Goal: Transaction & Acquisition: Purchase product/service

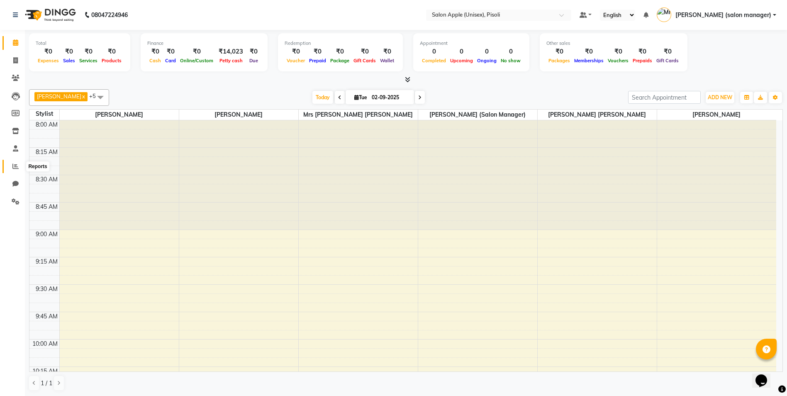
click at [14, 167] on icon at bounding box center [15, 166] width 6 height 6
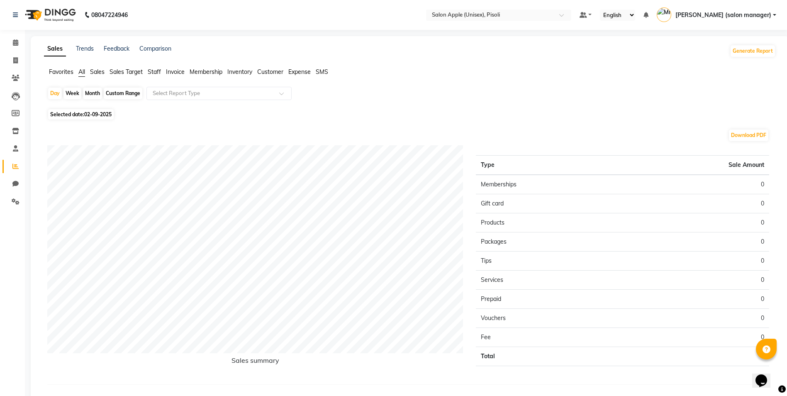
click at [211, 72] on span "Membership" at bounding box center [206, 71] width 33 height 7
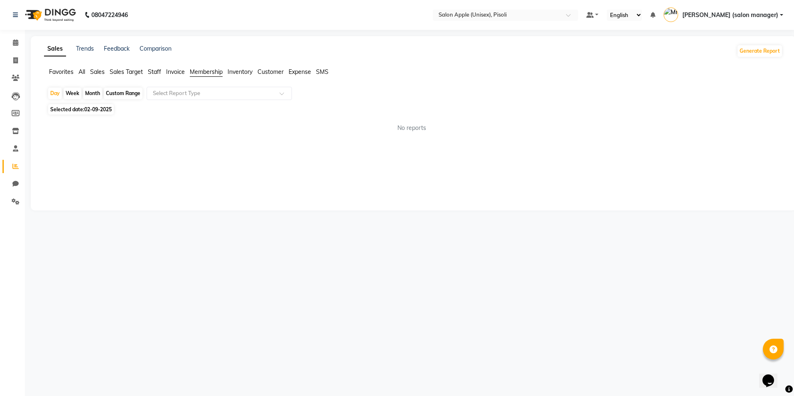
click at [114, 93] on div "Custom Range" at bounding box center [123, 94] width 39 height 12
select select "9"
select select "2025"
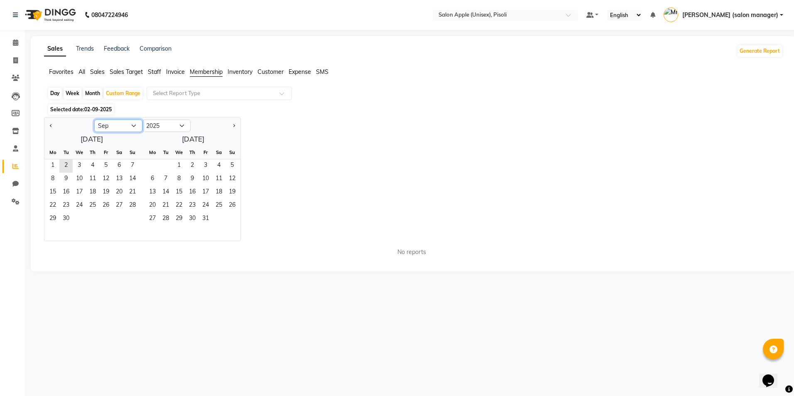
click at [129, 127] on select "Jan Feb Mar Apr May Jun [DATE] Aug Sep Oct Nov Dec" at bounding box center [118, 126] width 48 height 12
select select "8"
click at [94, 120] on select "Jan Feb Mar Apr May Jun [DATE] Aug Sep Oct Nov Dec" at bounding box center [118, 126] width 48 height 12
click at [106, 163] on span "1" at bounding box center [105, 165] width 13 height 13
click at [133, 214] on span "31" at bounding box center [132, 218] width 13 height 13
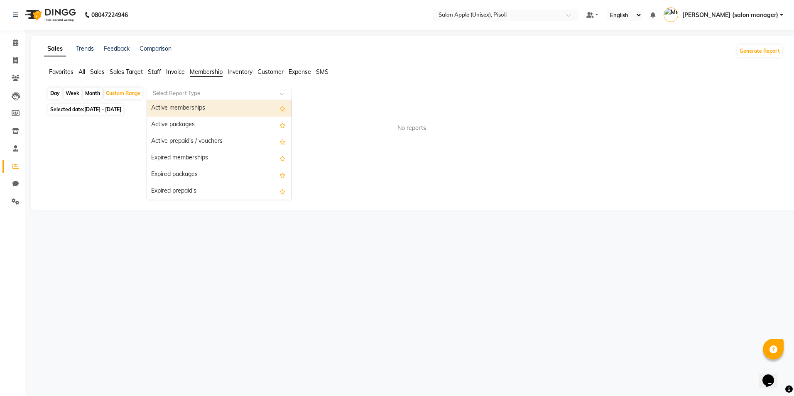
click at [181, 96] on input "text" at bounding box center [211, 93] width 120 height 8
click at [188, 110] on div "Active memberships" at bounding box center [219, 108] width 144 height 17
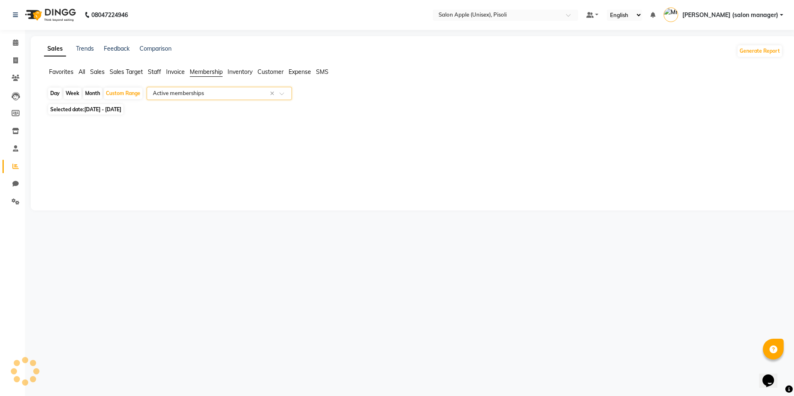
select select "full_report"
select select "csv"
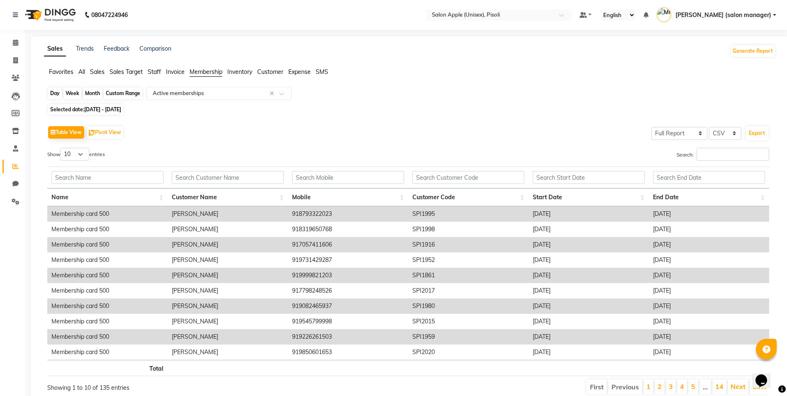
click at [123, 96] on div "Custom Range" at bounding box center [123, 94] width 39 height 12
select select "8"
select select "2025"
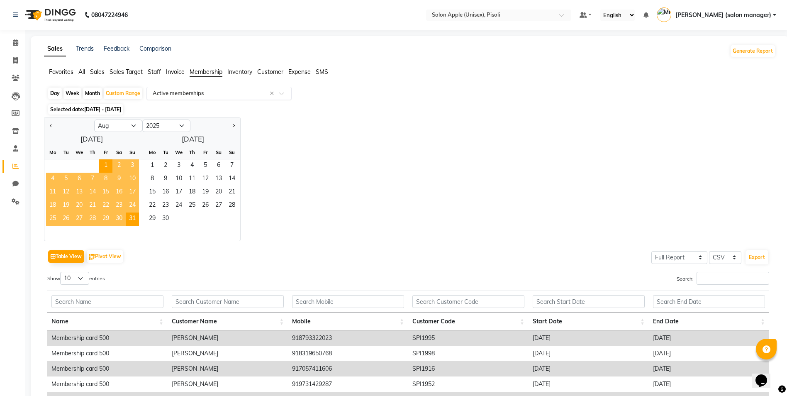
click at [185, 95] on input "text" at bounding box center [211, 93] width 120 height 8
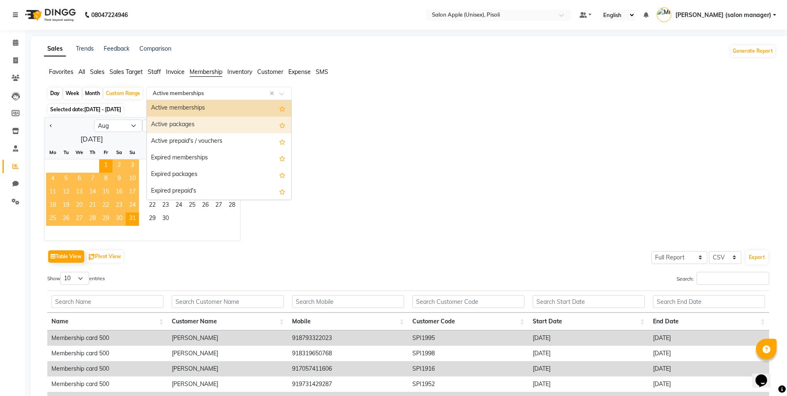
click at [195, 124] on div "Active packages" at bounding box center [219, 125] width 144 height 17
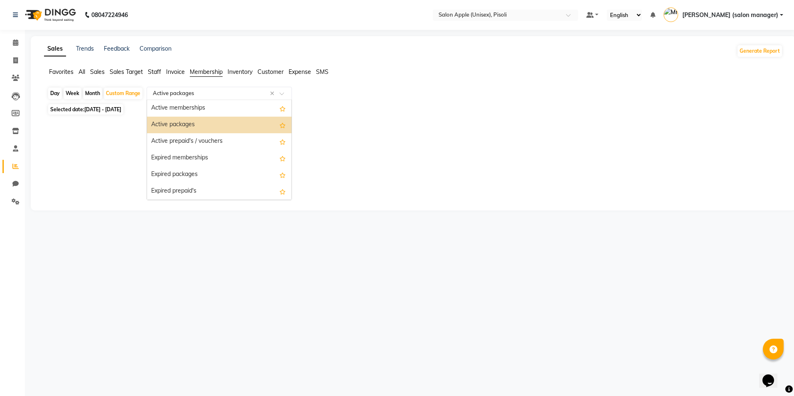
click at [189, 93] on input "text" at bounding box center [211, 93] width 120 height 8
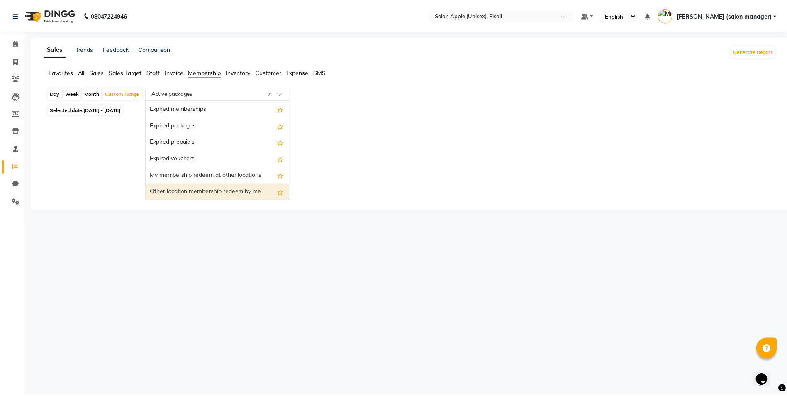
scroll to position [50, 0]
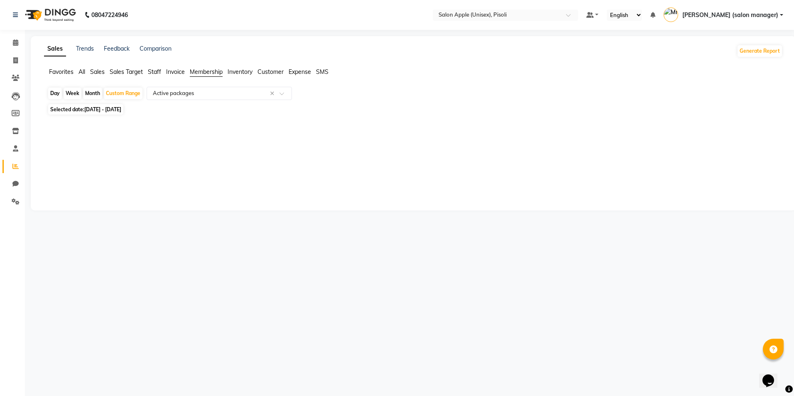
click at [335, 202] on div "Sales Trends Feedback Comparison Generate Report Favorites All Sales Sales Targ…" at bounding box center [413, 123] width 765 height 174
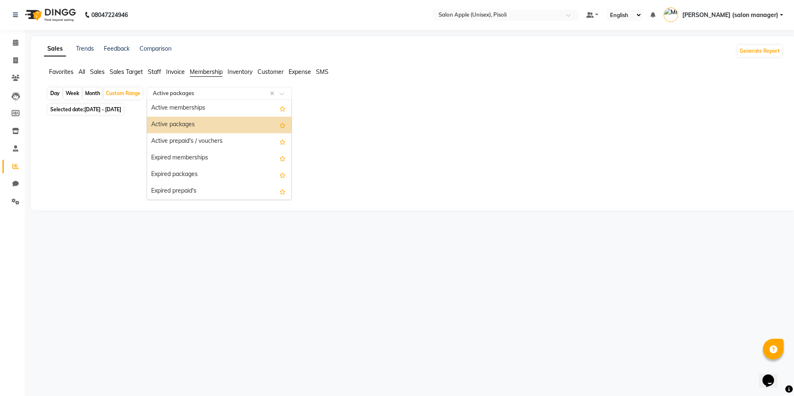
click at [287, 94] on span at bounding box center [284, 96] width 10 height 8
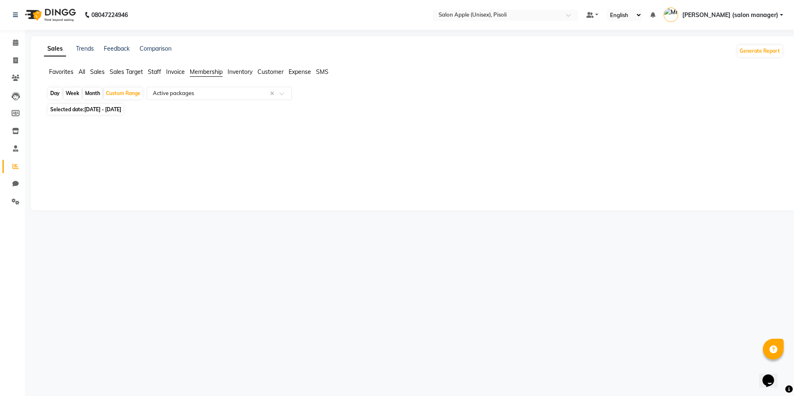
click at [334, 117] on div at bounding box center [412, 123] width 742 height 13
click at [88, 93] on div "Month" at bounding box center [92, 94] width 19 height 12
select select "8"
select select "2025"
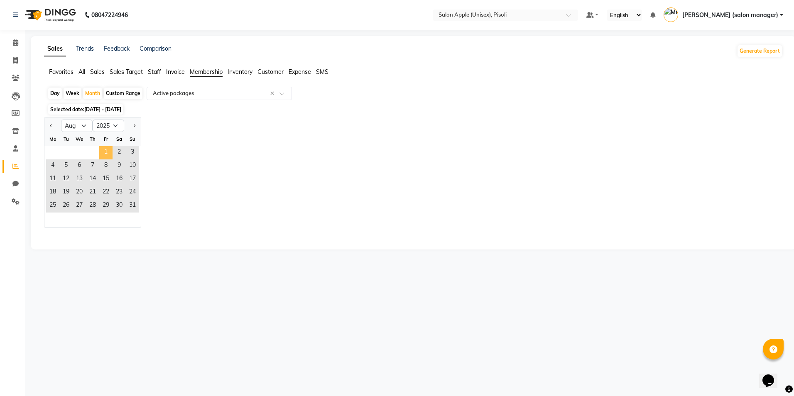
click at [105, 151] on span "1" at bounding box center [105, 152] width 13 height 13
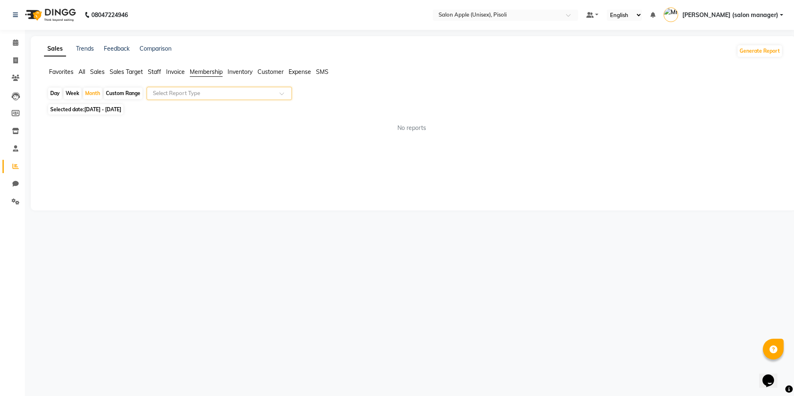
click at [322, 211] on main "Sales Trends Feedback Comparison Generate Report Favorites All Sales Sales Targ…" at bounding box center [409, 129] width 769 height 187
click at [93, 71] on span "Sales" at bounding box center [97, 71] width 15 height 7
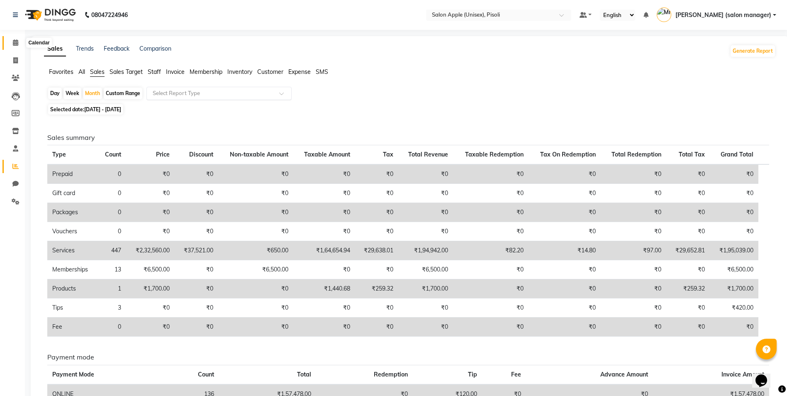
click at [14, 44] on icon at bounding box center [15, 42] width 5 height 6
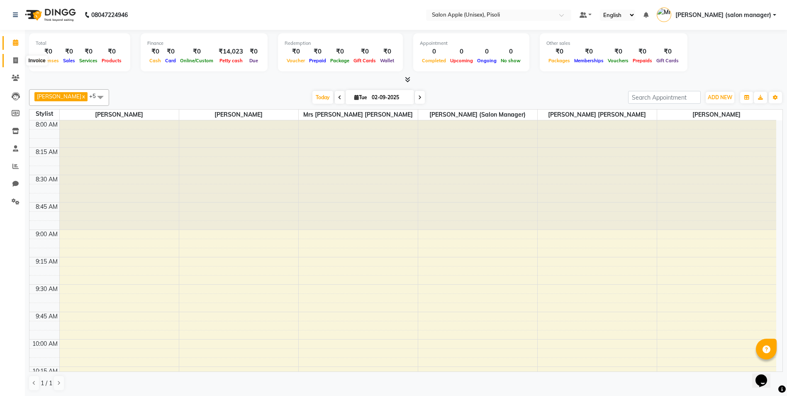
click at [12, 58] on span at bounding box center [15, 61] width 15 height 10
select select "service"
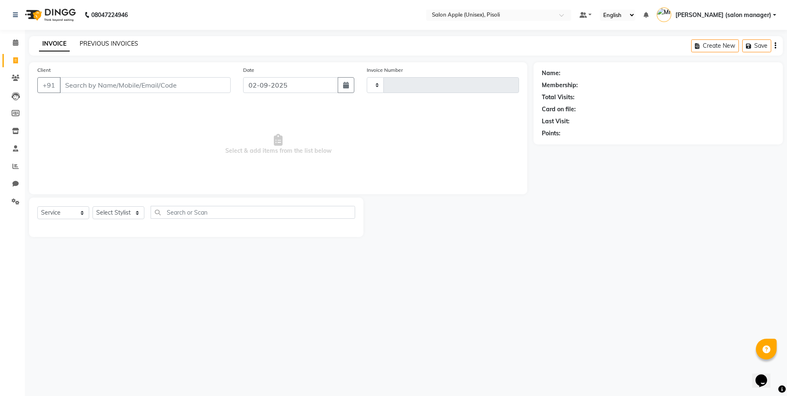
type input "0841"
select select "5282"
click at [106, 44] on link "PREVIOUS INVOICES" at bounding box center [109, 43] width 59 height 7
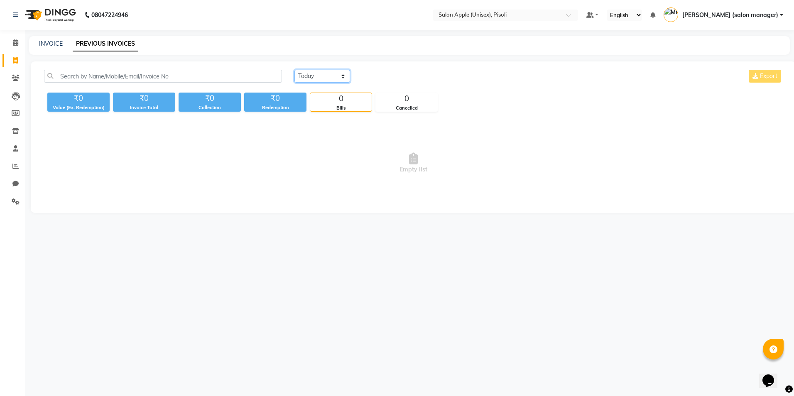
click at [307, 80] on select "[DATE] [DATE] Custom Range" at bounding box center [322, 76] width 56 height 13
select select "range"
click at [294, 70] on select "[DATE] [DATE] Custom Range" at bounding box center [322, 76] width 56 height 13
click at [390, 79] on input "02-09-2025" at bounding box center [390, 77] width 58 height 12
select select "9"
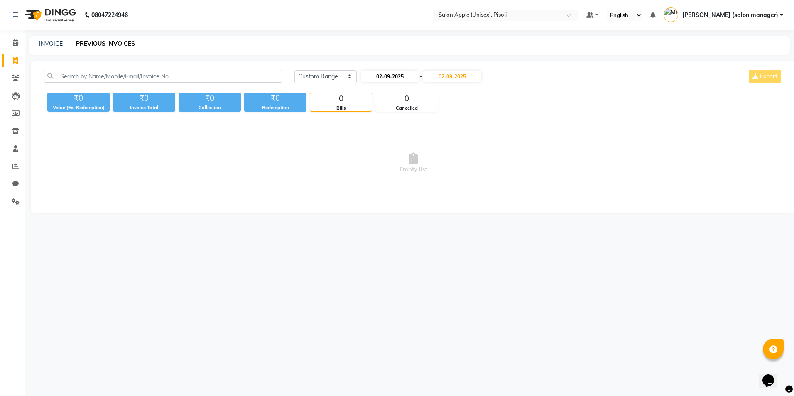
select select "2025"
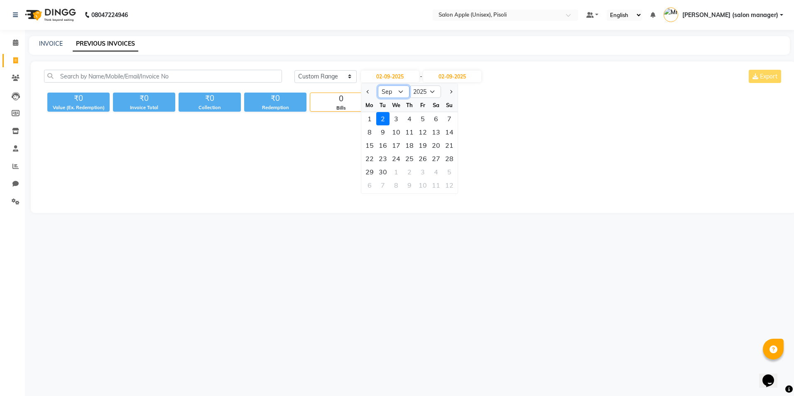
click at [405, 89] on select "Jan Feb Mar Apr May Jun [DATE] Aug Sep Oct Nov Dec" at bounding box center [394, 91] width 32 height 12
select select "8"
click at [378, 85] on select "Jan Feb Mar Apr May Jun [DATE] Aug Sep Oct Nov Dec" at bounding box center [394, 91] width 32 height 12
click at [422, 172] on div "29" at bounding box center [422, 171] width 13 height 13
type input "[DATE]"
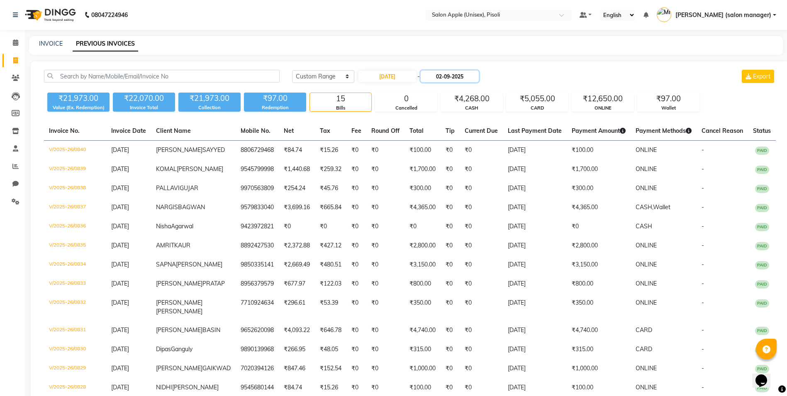
click at [452, 78] on input "02-09-2025" at bounding box center [450, 77] width 58 height 12
select select "9"
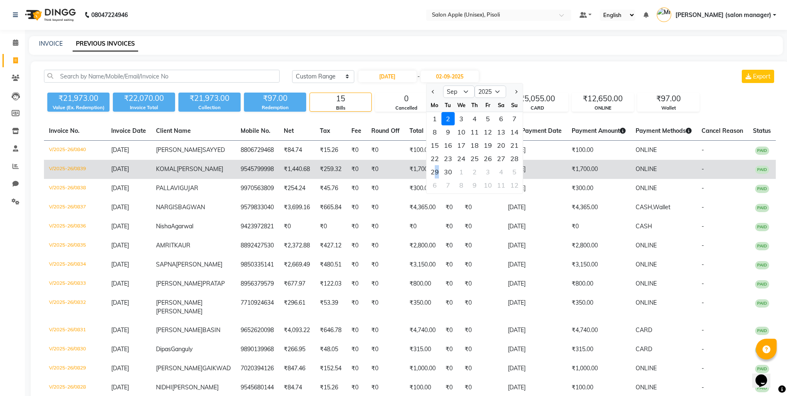
click at [437, 172] on div "29" at bounding box center [434, 171] width 13 height 13
type input "[DATE]"
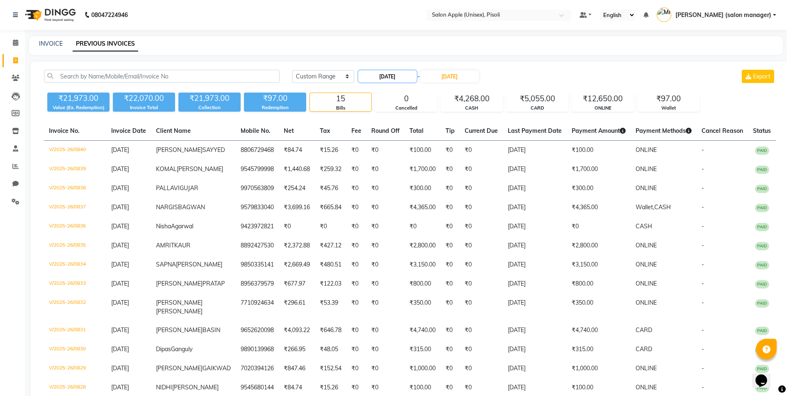
click at [380, 79] on input "[DATE]" at bounding box center [388, 77] width 58 height 12
select select "8"
select select "2025"
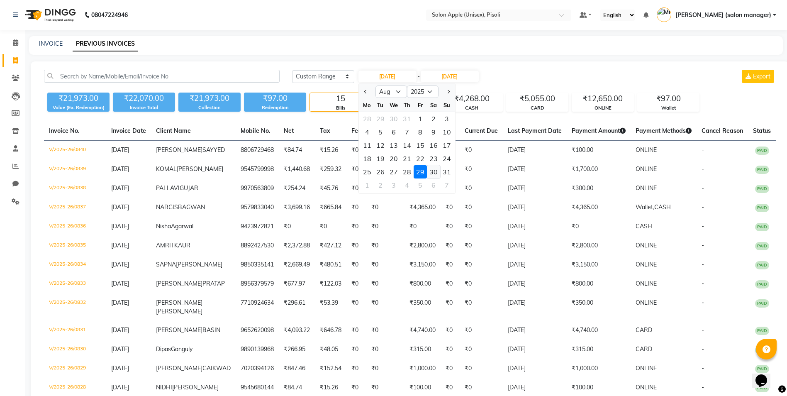
click at [431, 171] on div "30" at bounding box center [433, 171] width 13 height 13
type input "[DATE]"
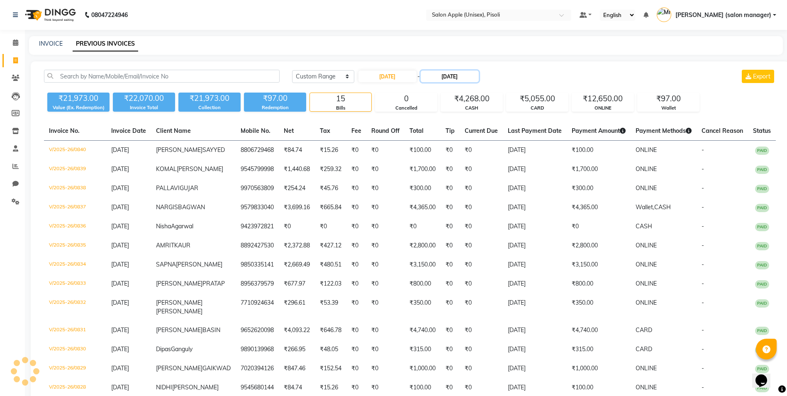
click at [464, 78] on input "[DATE]" at bounding box center [450, 77] width 58 height 12
select select "9"
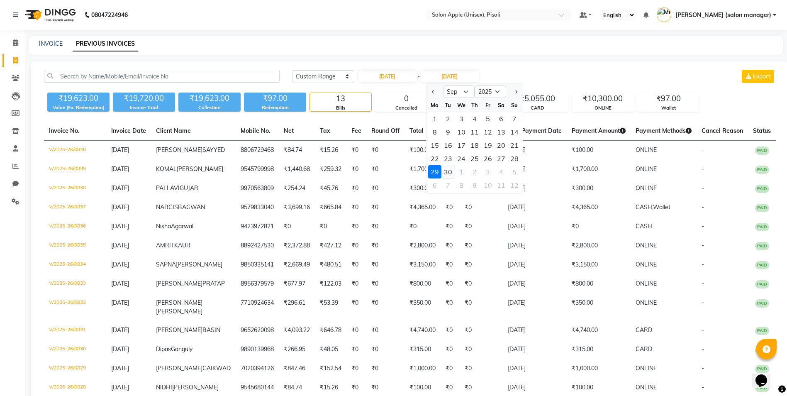
click at [450, 172] on div "30" at bounding box center [448, 171] width 13 height 13
type input "[DATE]"
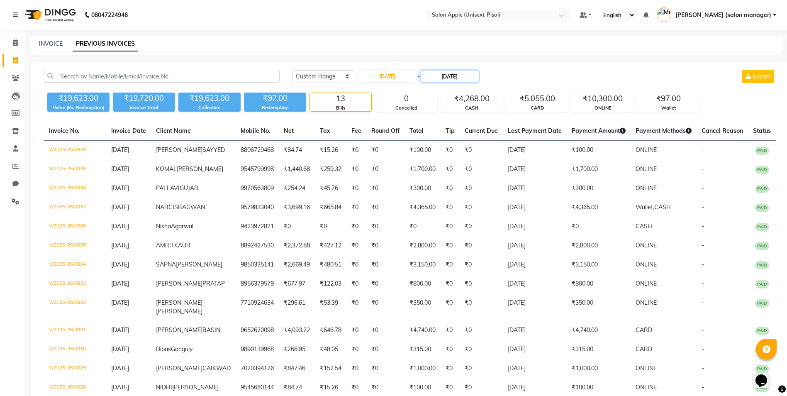
click at [458, 75] on input "[DATE]" at bounding box center [450, 77] width 58 height 12
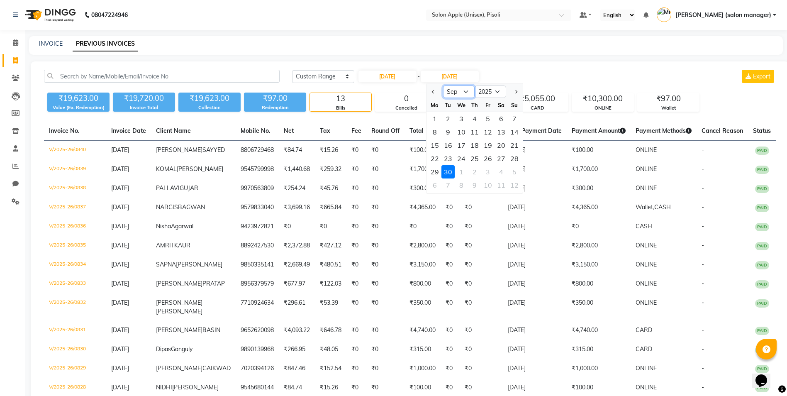
click at [464, 92] on select "Aug Sep Oct Nov Dec" at bounding box center [459, 91] width 32 height 12
select select "8"
click at [443, 85] on select "Aug Sep Oct Nov Dec" at bounding box center [459, 91] width 32 height 12
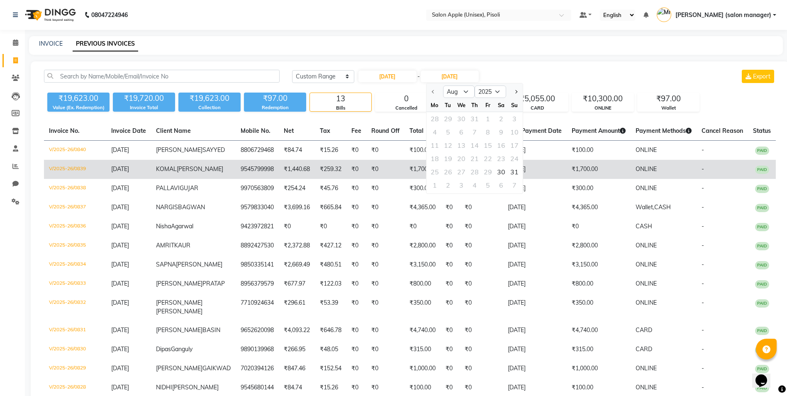
click at [505, 172] on div "30" at bounding box center [501, 171] width 13 height 13
type input "[DATE]"
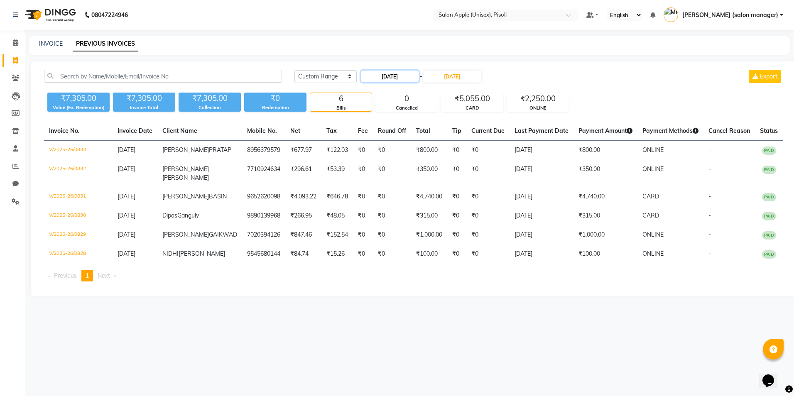
click at [397, 77] on input "[DATE]" at bounding box center [390, 77] width 58 height 12
select select "8"
select select "2025"
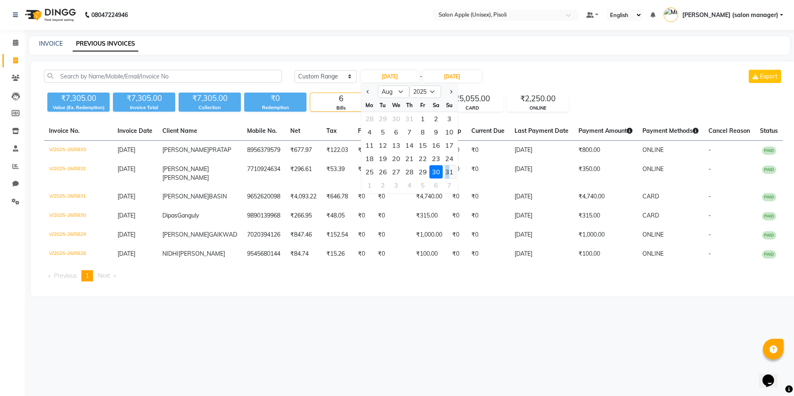
click at [448, 171] on div "31" at bounding box center [448, 171] width 13 height 13
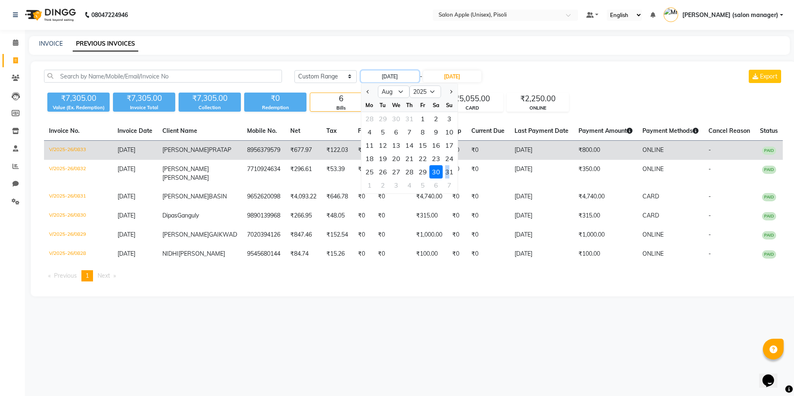
type input "[DATE]"
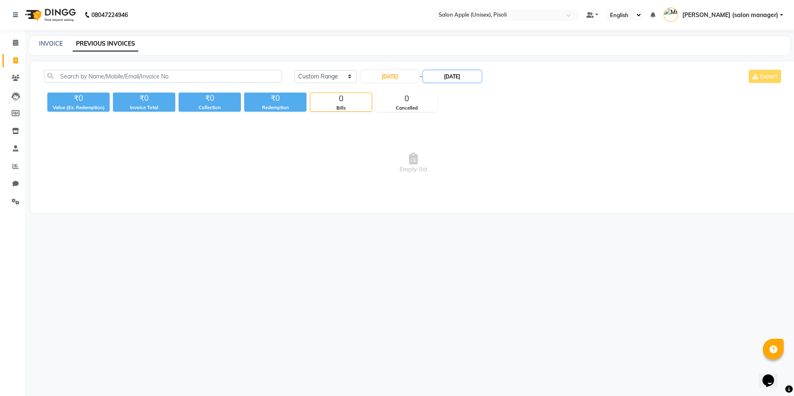
click at [458, 76] on input "[DATE]" at bounding box center [452, 77] width 58 height 12
click at [513, 170] on div "31" at bounding box center [516, 171] width 13 height 13
type input "[DATE]"
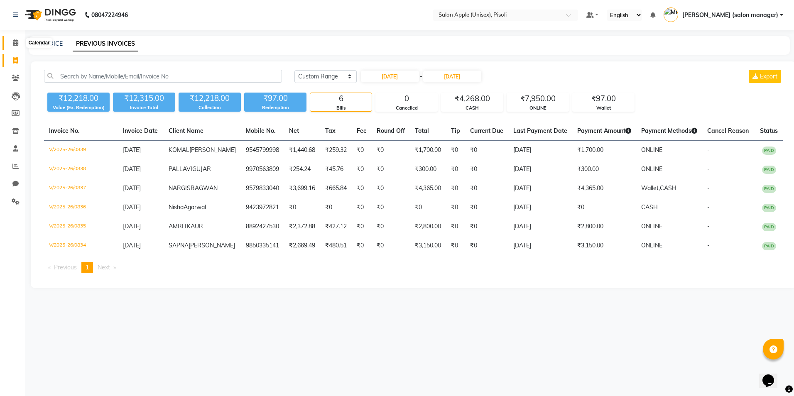
click at [13, 40] on icon at bounding box center [15, 42] width 5 height 6
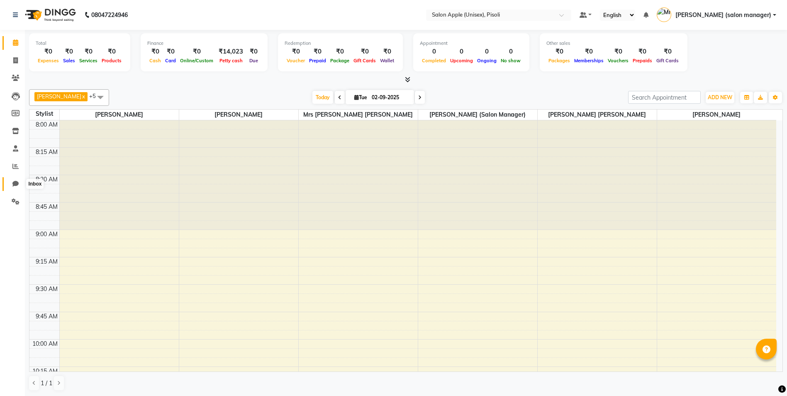
click at [14, 183] on icon at bounding box center [15, 184] width 6 height 6
select select "100"
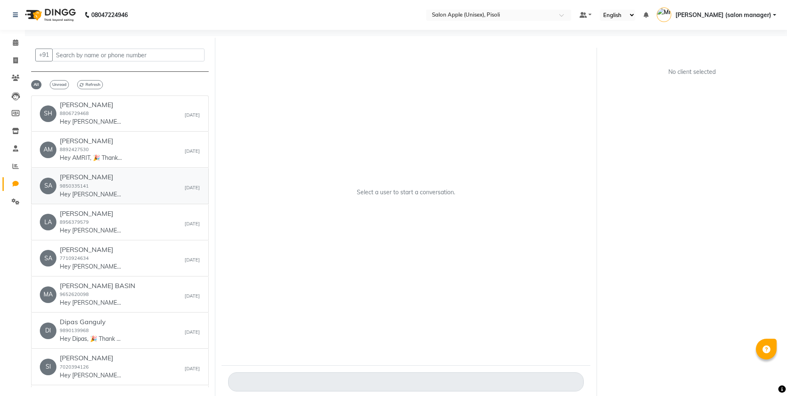
click at [116, 195] on p "Hey [PERSON_NAME], 🎉 Thank you for choosing Salon Apple (Unisex)! Here’s your i…" at bounding box center [91, 194] width 62 height 9
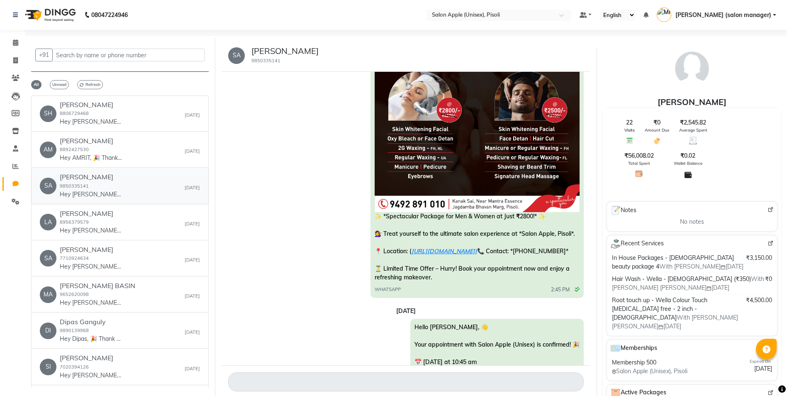
scroll to position [456, 0]
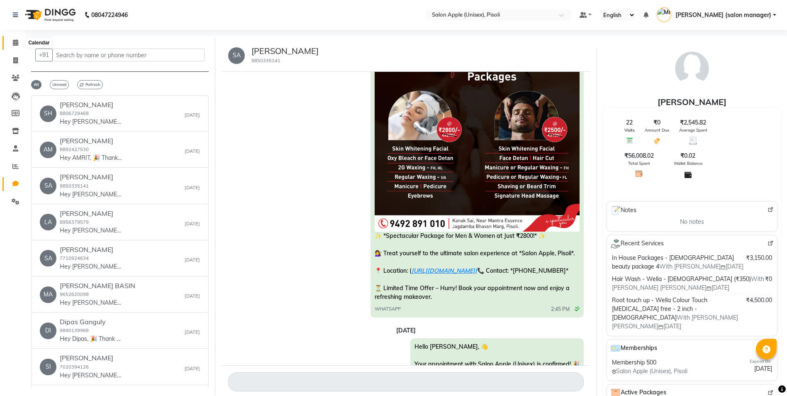
click at [15, 39] on span at bounding box center [15, 43] width 15 height 10
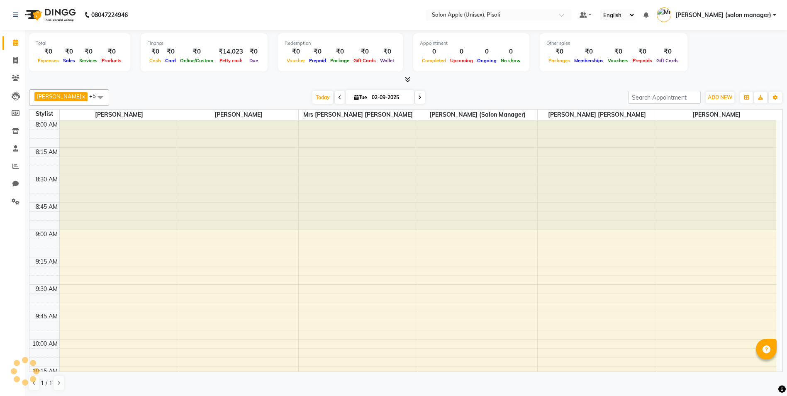
scroll to position [439, 0]
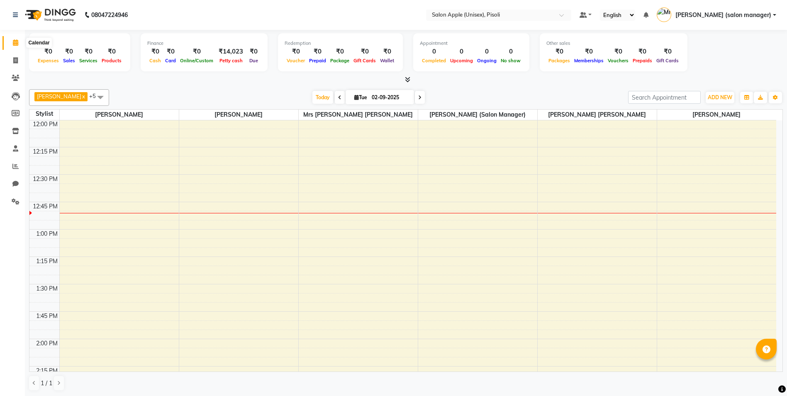
click at [15, 41] on icon at bounding box center [15, 42] width 5 height 6
click at [405, 81] on icon at bounding box center [407, 79] width 5 height 6
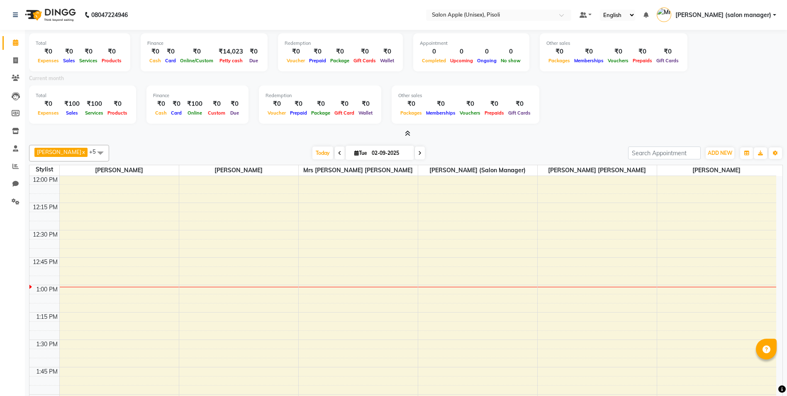
click at [408, 134] on icon at bounding box center [407, 133] width 5 height 6
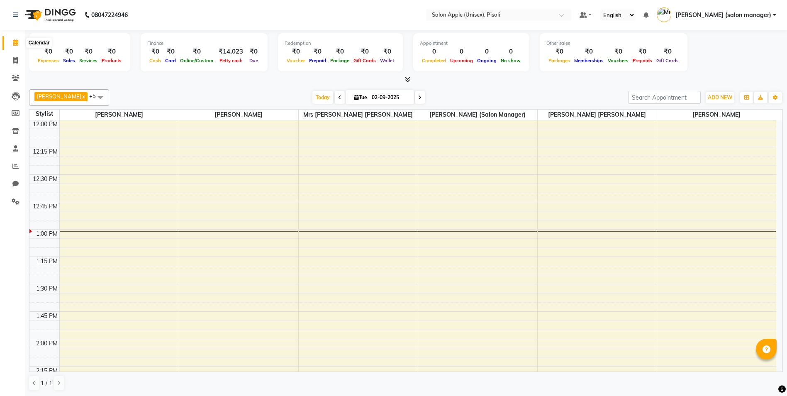
click at [16, 39] on span at bounding box center [15, 43] width 15 height 10
click at [16, 43] on icon at bounding box center [15, 42] width 5 height 6
click at [17, 59] on icon at bounding box center [15, 60] width 5 height 6
select select "service"
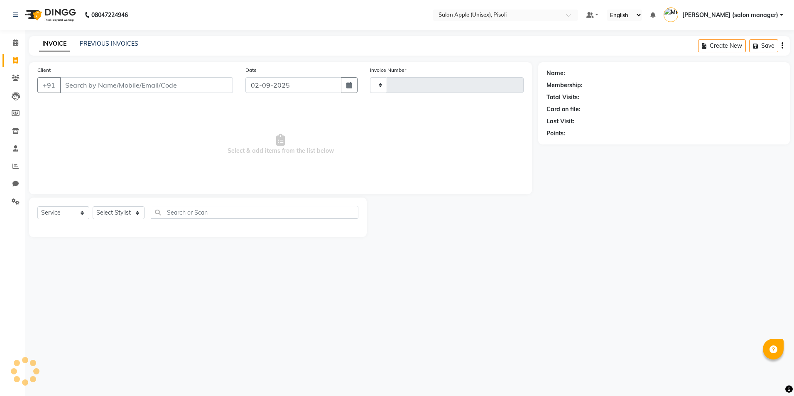
type input "0841"
select select "5282"
click at [17, 40] on icon at bounding box center [15, 42] width 5 height 6
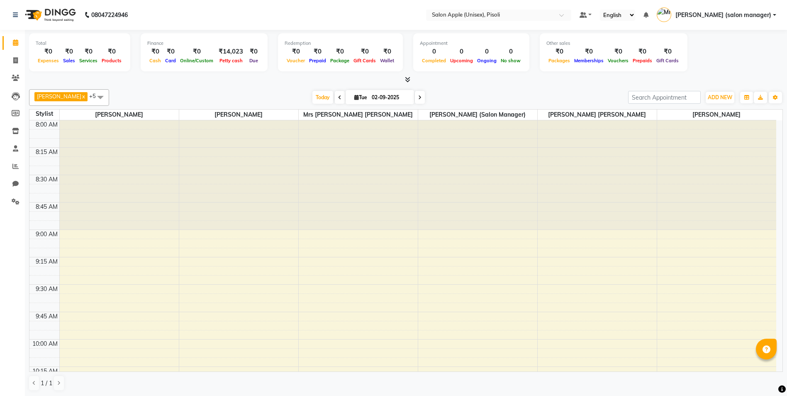
click at [408, 78] on icon at bounding box center [407, 79] width 5 height 6
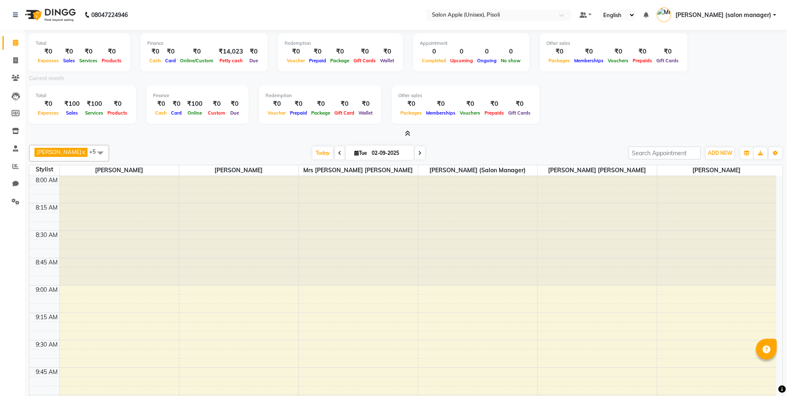
click at [408, 133] on icon at bounding box center [407, 133] width 5 height 6
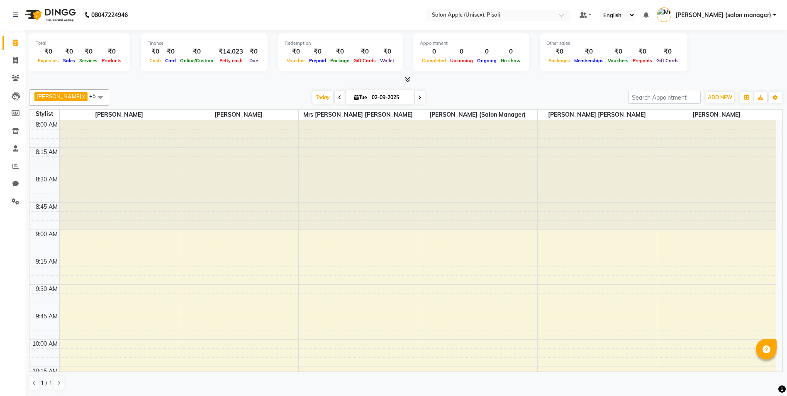
click at [504, 87] on div "[PERSON_NAME] x [PERSON_NAME] x VIDYA [PERSON_NAME] x [PERSON_NAME] (salon mana…" at bounding box center [406, 240] width 754 height 308
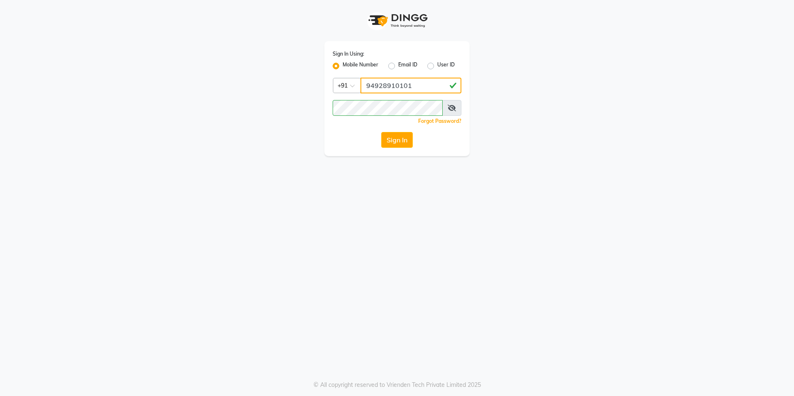
click at [422, 85] on input "94928910101" at bounding box center [410, 86] width 101 height 16
type input "9492891010"
click at [271, 125] on div "Sign In Using: Mobile Number Email ID User ID Country Code × [PHONE_NUMBER] Rem…" at bounding box center [396, 78] width 473 height 156
click at [381, 132] on button "Sign In" at bounding box center [397, 140] width 32 height 16
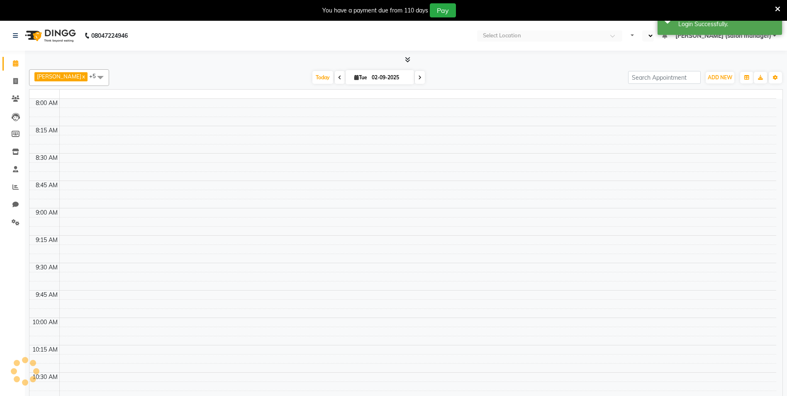
select select "en"
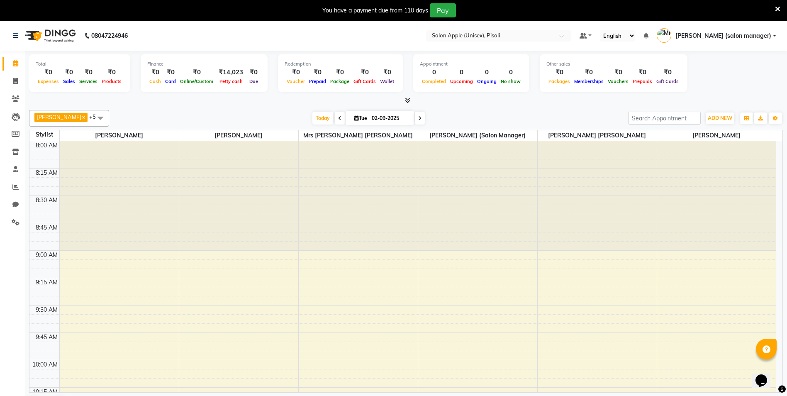
click at [779, 7] on icon at bounding box center [777, 8] width 5 height 7
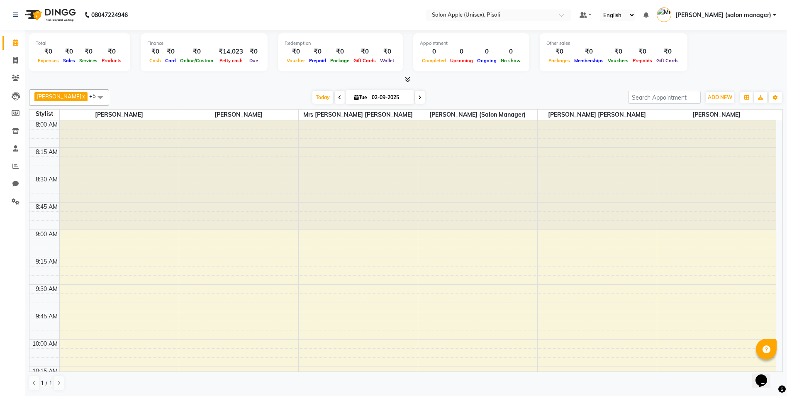
click at [408, 80] on icon at bounding box center [407, 79] width 5 height 6
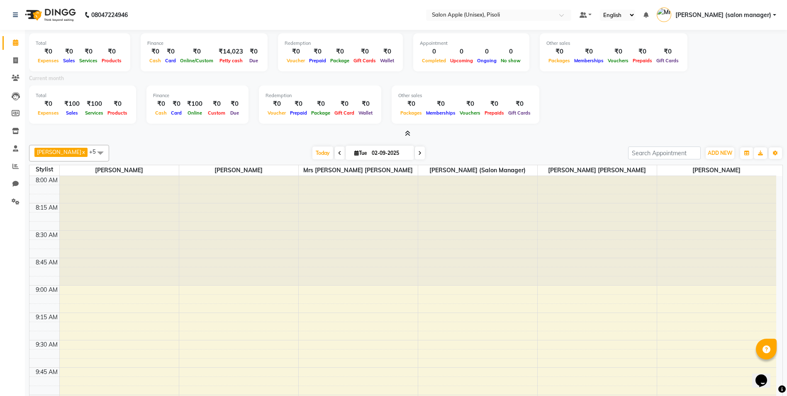
click at [408, 131] on icon at bounding box center [407, 133] width 5 height 6
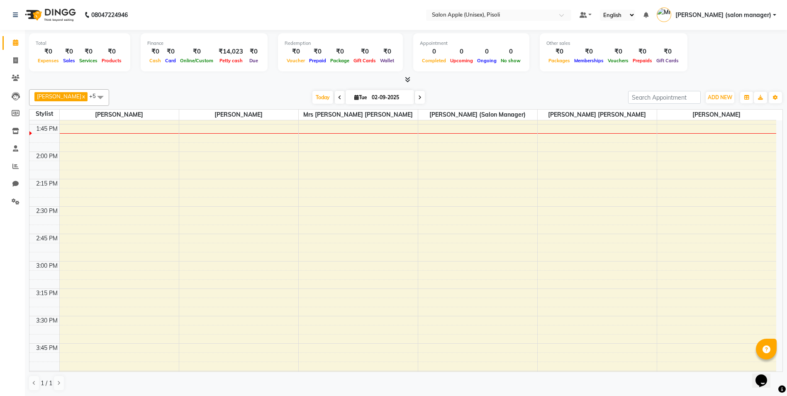
scroll to position [581, 0]
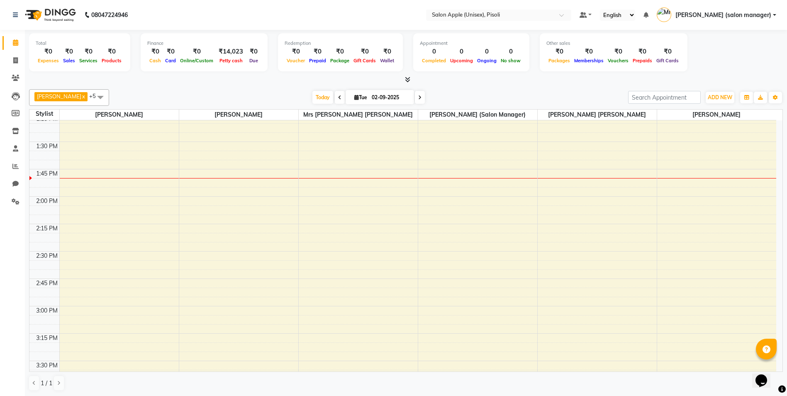
click at [593, 171] on div "8:00 AM 8:15 AM 8:30 AM 8:45 AM 9:00 AM 9:15 AM 9:30 AM 9:45 AM 10:00 AM 10:15 …" at bounding box center [402, 251] width 747 height 1424
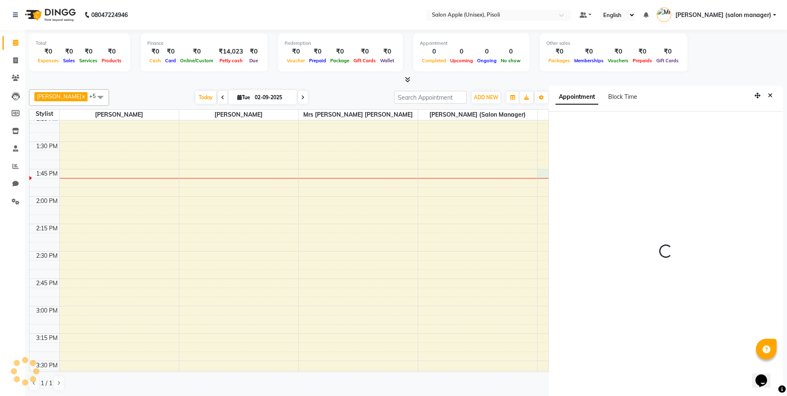
scroll to position [4, 0]
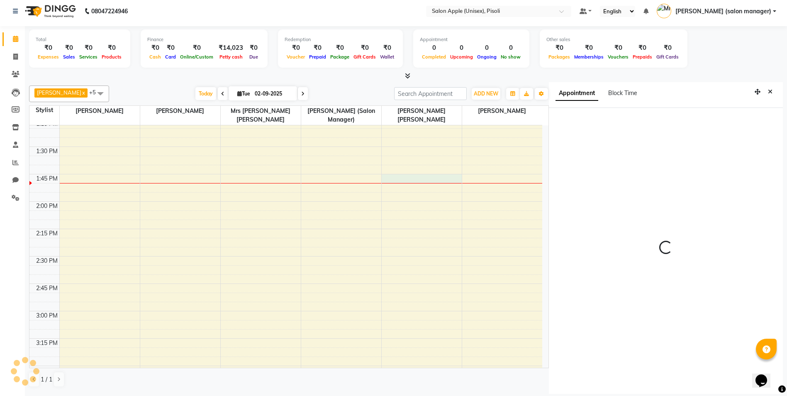
select select "75908"
select select "tentative"
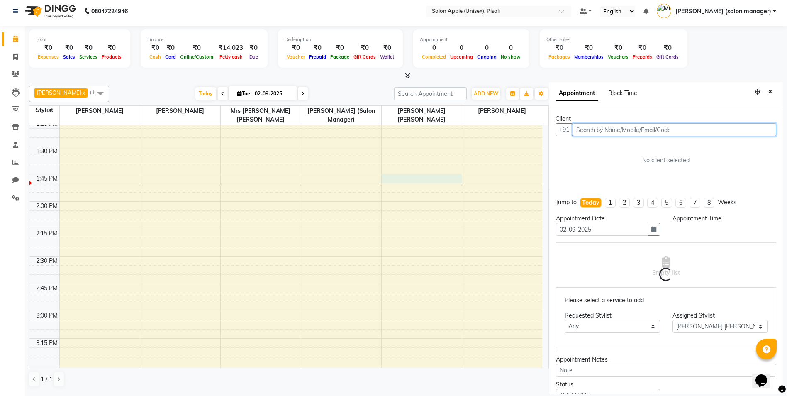
select select "825"
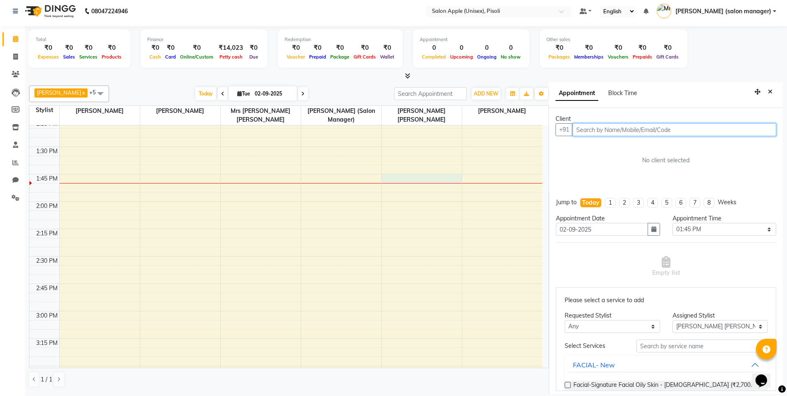
click at [603, 130] on input "text" at bounding box center [675, 129] width 204 height 13
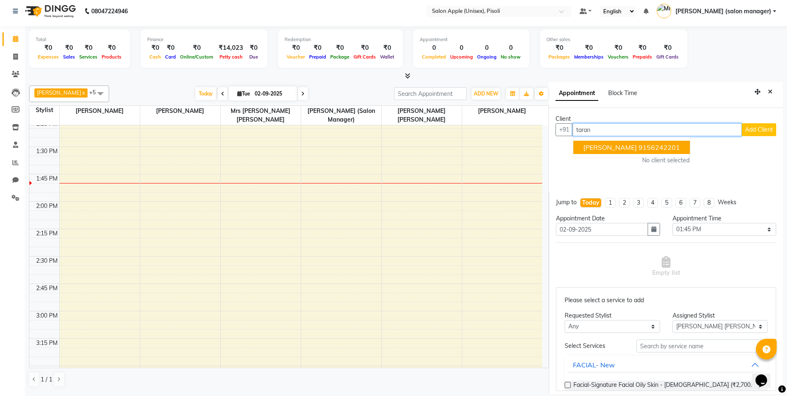
click at [609, 150] on span "[PERSON_NAME]" at bounding box center [611, 147] width 54 height 8
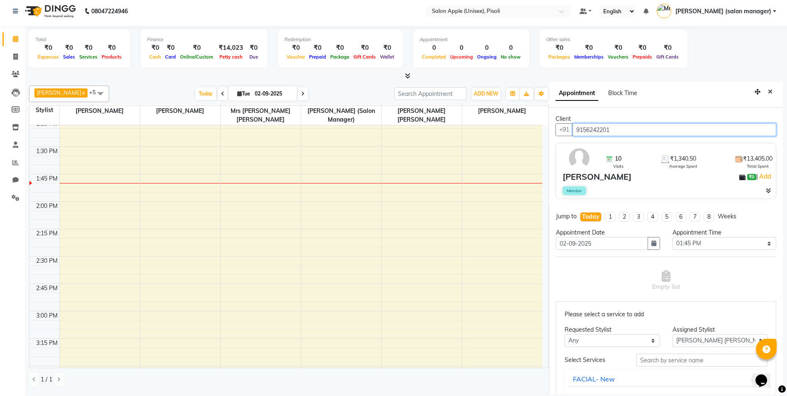
type input "9156242201"
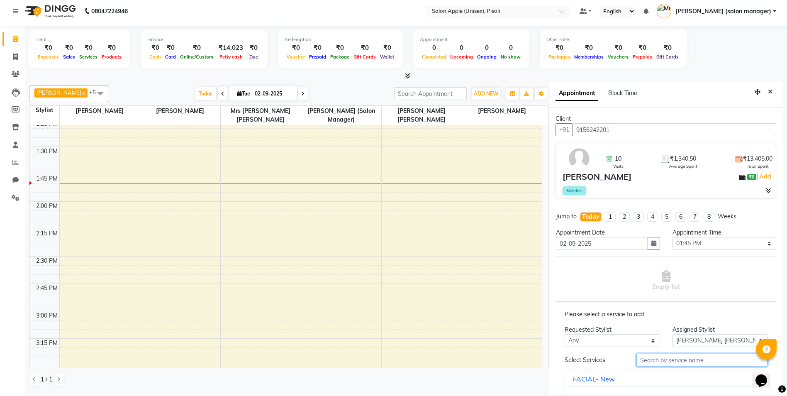
click at [665, 362] on input "text" at bounding box center [702, 360] width 131 height 13
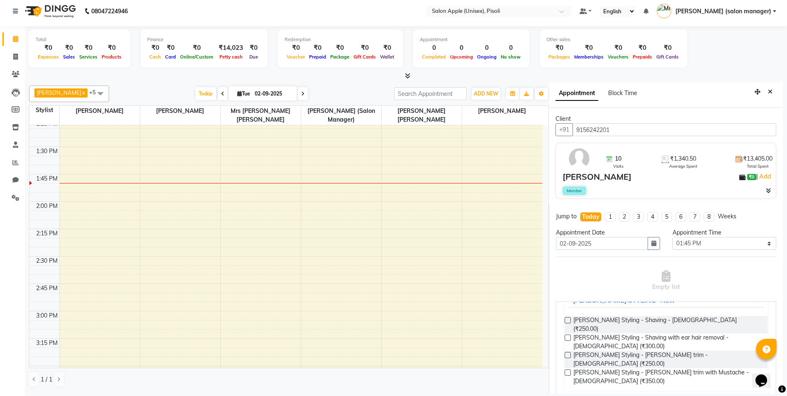
scroll to position [83, 0]
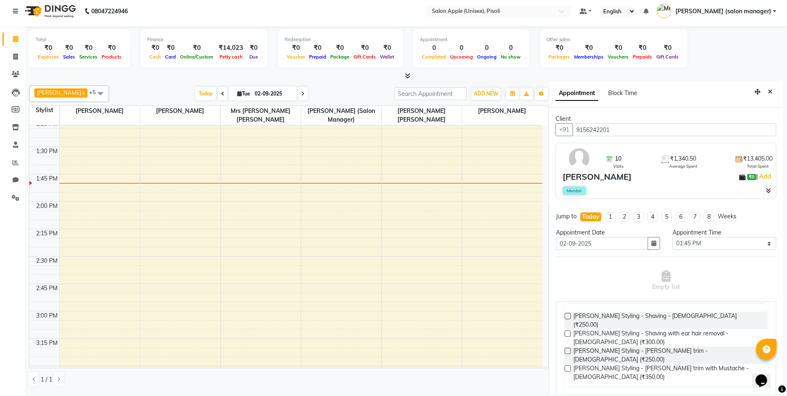
type input "beard"
click at [569, 365] on label at bounding box center [568, 368] width 6 height 6
click at [569, 366] on input "checkbox" at bounding box center [567, 368] width 5 height 5
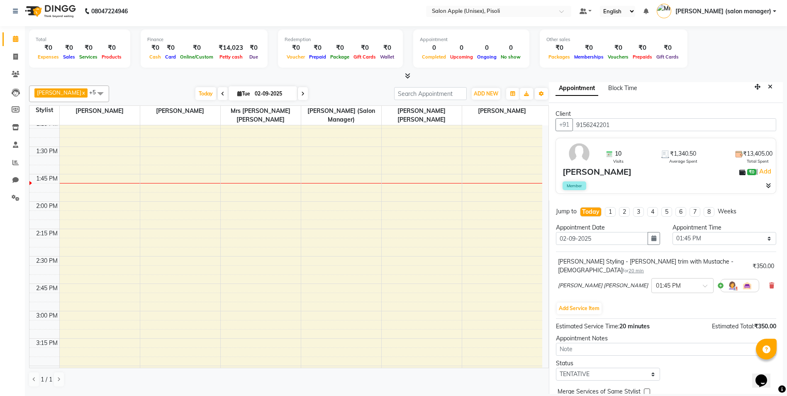
scroll to position [35, 0]
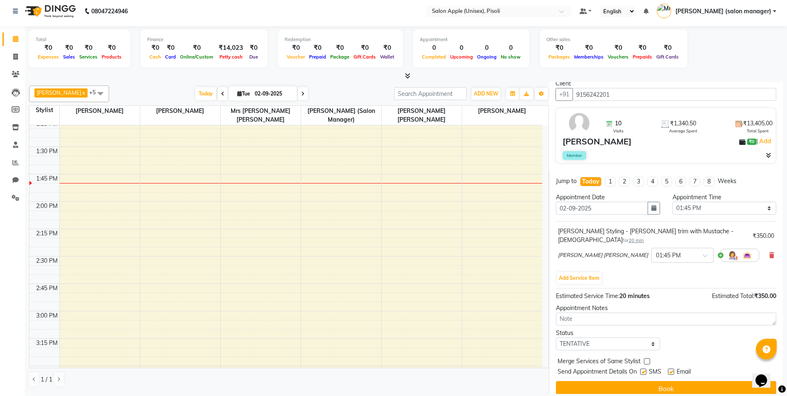
click at [672, 369] on label at bounding box center [671, 372] width 6 height 6
click at [672, 370] on input "checkbox" at bounding box center [670, 372] width 5 height 5
checkbox input "false"
click at [667, 381] on button "Book" at bounding box center [666, 388] width 220 height 15
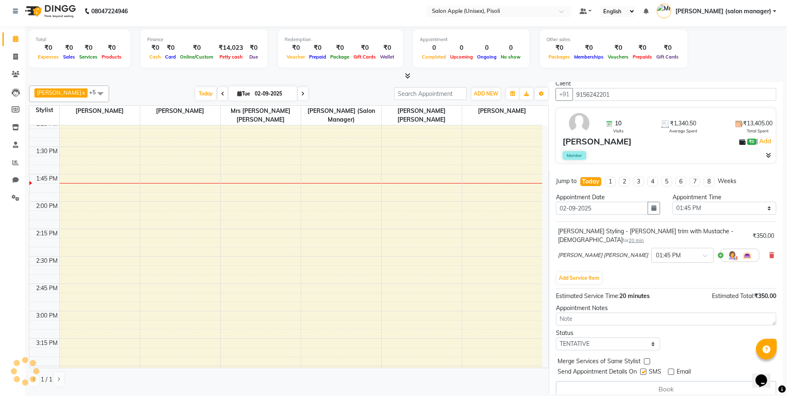
select select "75908"
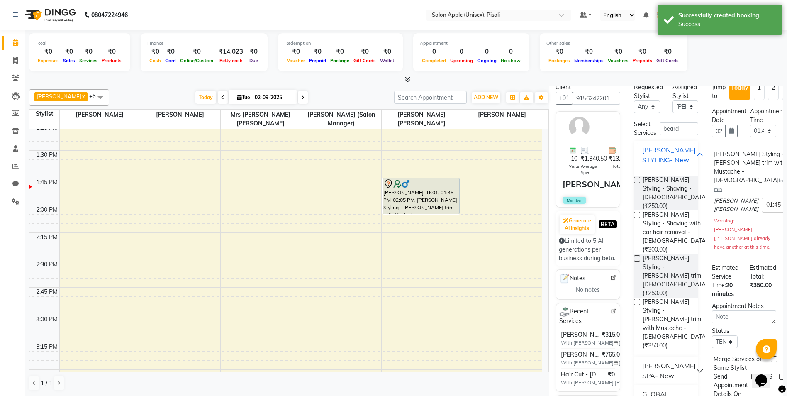
scroll to position [0, 0]
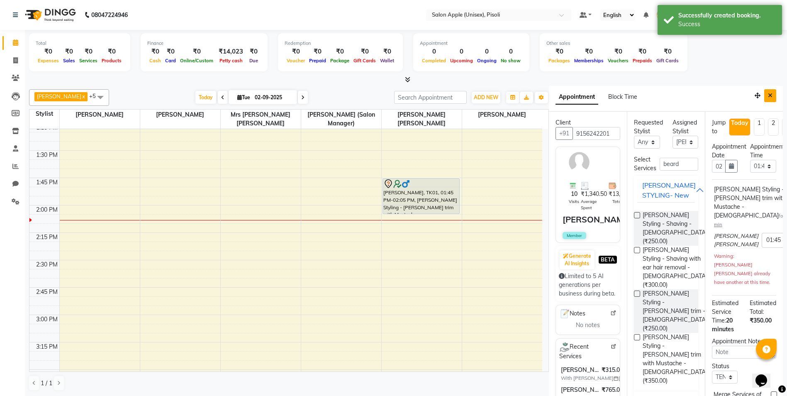
click at [768, 95] on icon "Close" at bounding box center [770, 96] width 5 height 6
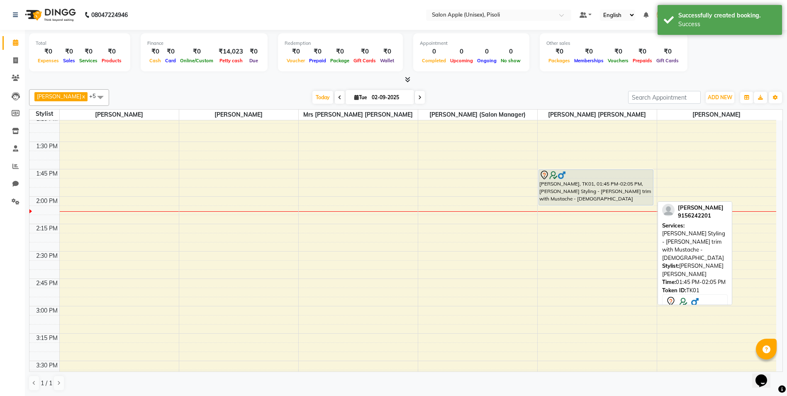
click at [569, 185] on div "TARANJIT DEVGAN, TK01, 01:45 PM-02:05 PM, Beard Styling - Beard trim with Musta…" at bounding box center [596, 187] width 115 height 35
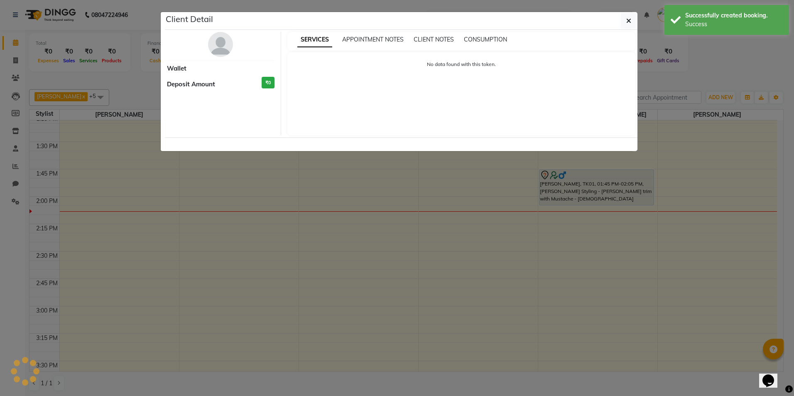
select select "7"
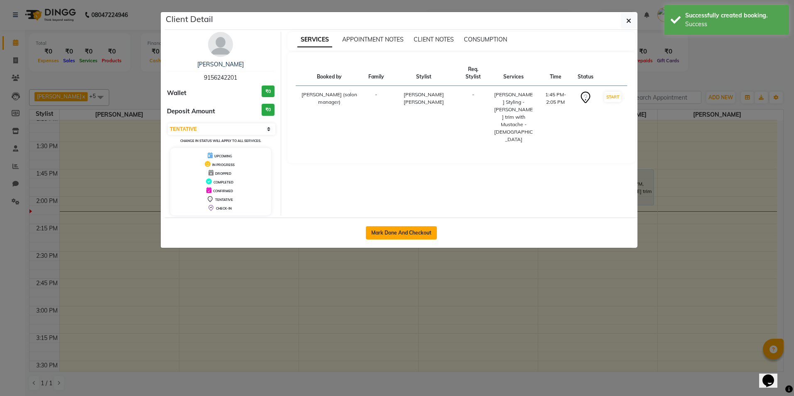
click at [420, 238] on button "Mark Done And Checkout" at bounding box center [401, 232] width 71 height 13
select select "service"
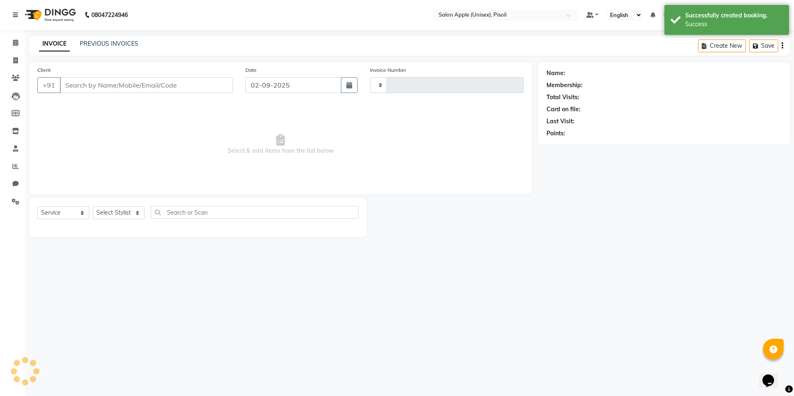
type input "0841"
select select "5282"
type input "9156242201"
select select "75908"
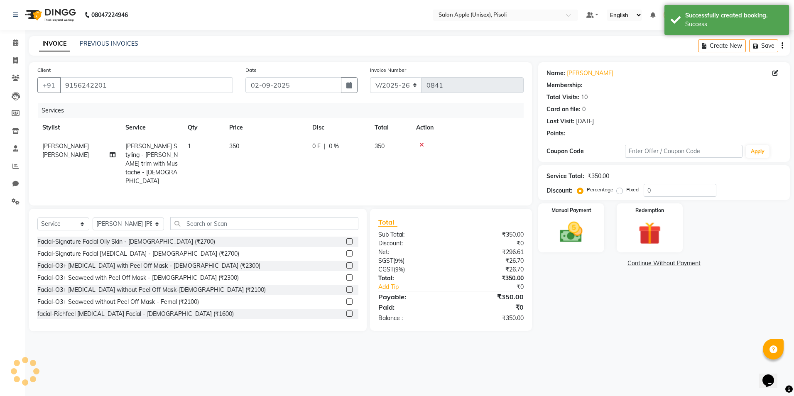
type input "10"
select select "1: Object"
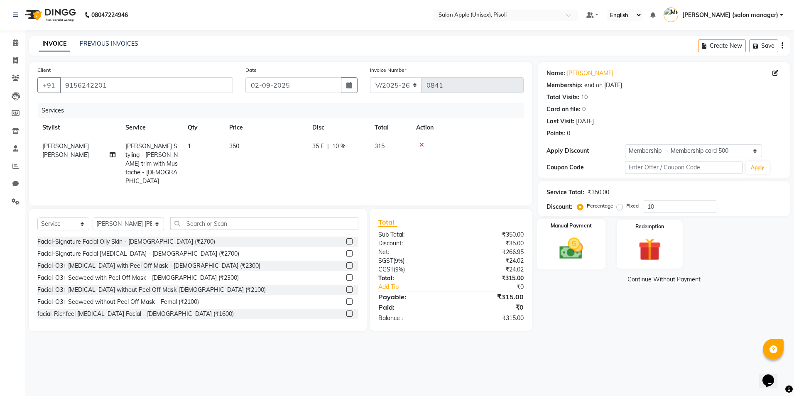
click at [581, 241] on img at bounding box center [571, 248] width 39 height 27
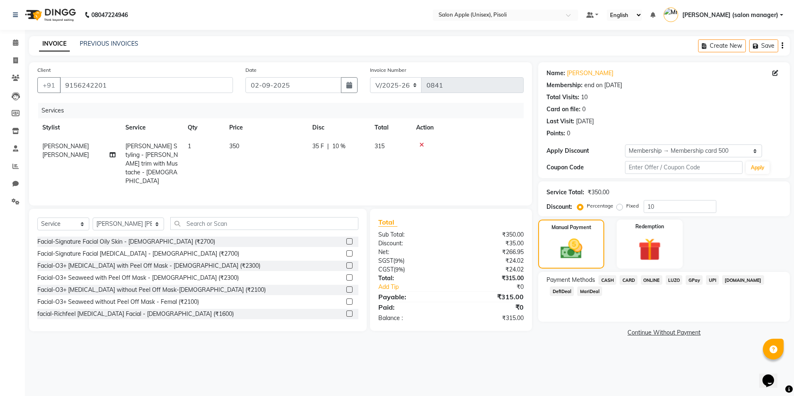
click at [645, 279] on span "ONLINE" at bounding box center [651, 280] width 22 height 10
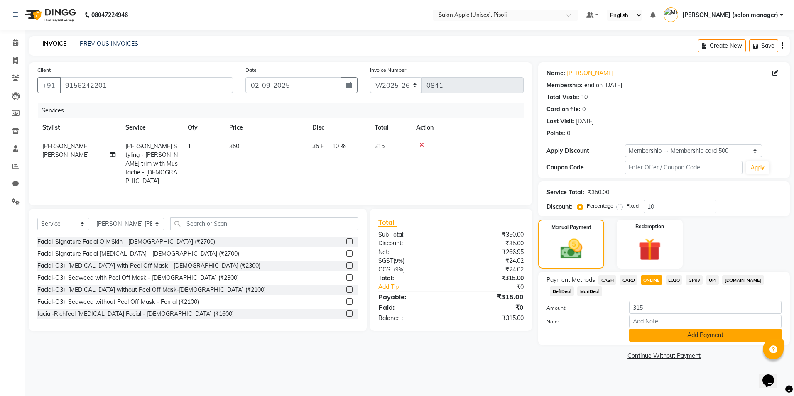
click at [644, 340] on button "Add Payment" at bounding box center [705, 335] width 152 height 13
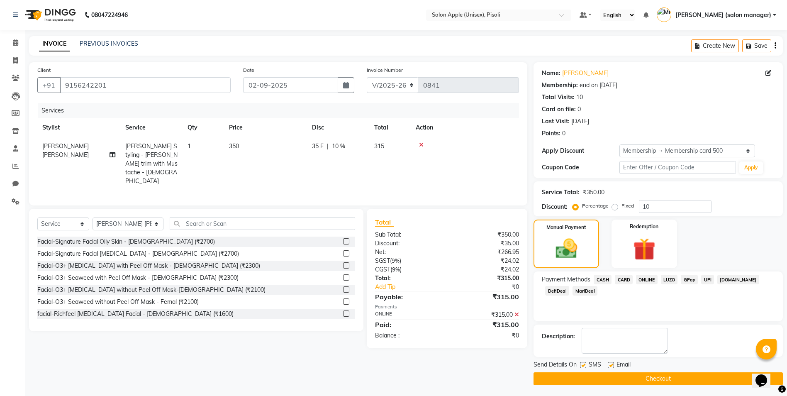
click at [610, 365] on label at bounding box center [611, 365] width 6 height 6
click at [610, 365] on input "checkbox" at bounding box center [610, 365] width 5 height 5
checkbox input "false"
click at [607, 380] on button "Checkout" at bounding box center [658, 378] width 249 height 13
